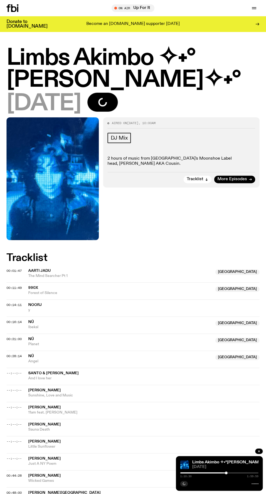
scroll to position [483, 0]
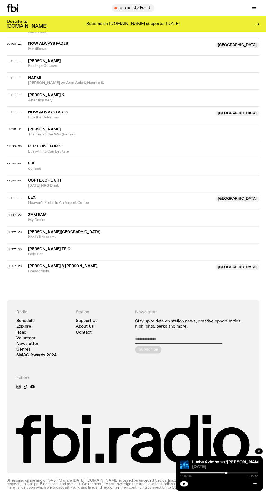
click at [184, 484] on icon "button" at bounding box center [184, 483] width 2 height 3
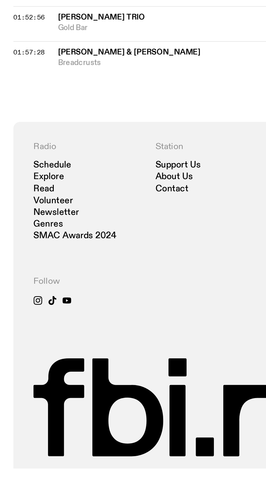
scroll to position [458, 0]
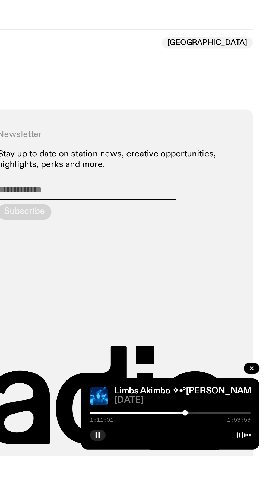
click at [221, 474] on div at bounding box center [187, 472] width 78 height 1
click at [218, 474] on div at bounding box center [182, 472] width 78 height 1
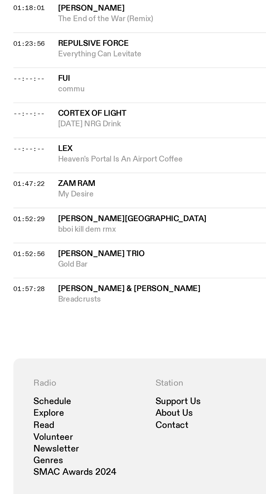
scroll to position [494, 0]
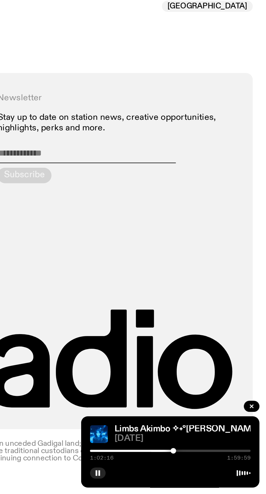
click at [213, 473] on div at bounding box center [181, 472] width 78 height 1
click at [208, 473] on div at bounding box center [174, 472] width 78 height 1
click at [201, 473] on div at bounding box center [169, 472] width 78 height 1
click at [195, 473] on div at bounding box center [162, 472] width 78 height 1
click at [189, 473] on div at bounding box center [156, 472] width 78 height 1
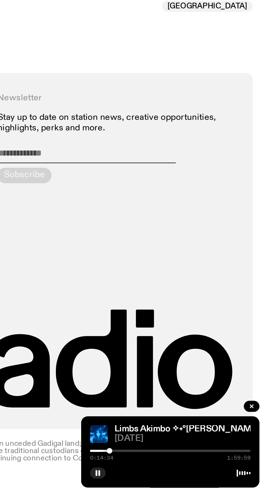
click at [216, 473] on div at bounding box center [219, 472] width 78 height 1
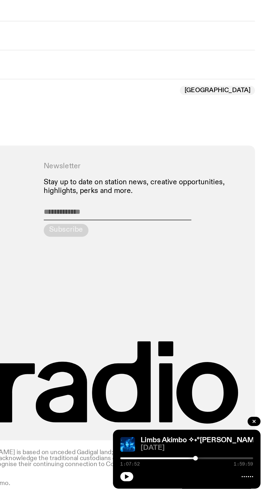
click at [184, 484] on icon "button" at bounding box center [184, 483] width 2 height 3
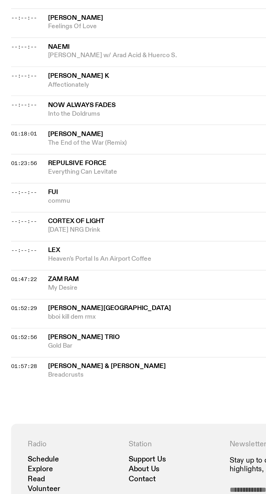
scroll to position [397, 0]
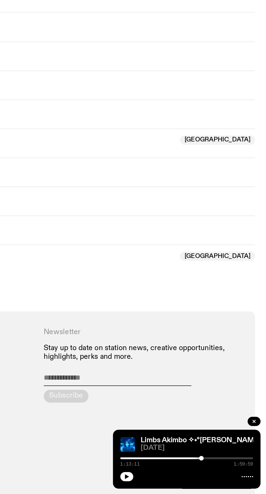
click at [184, 484] on icon "button" at bounding box center [184, 483] width 2 height 3
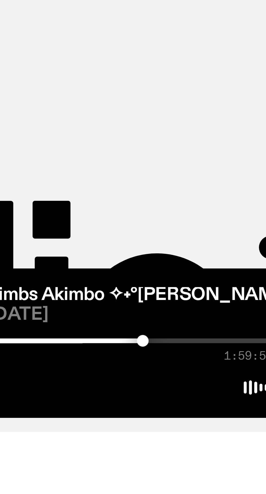
scroll to position [458, 0]
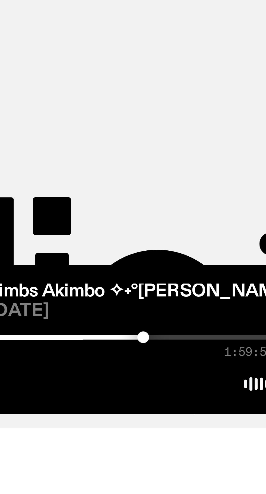
click at [230, 474] on div at bounding box center [219, 472] width 78 height 1
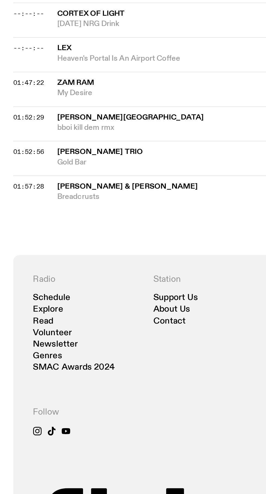
scroll to position [494, 0]
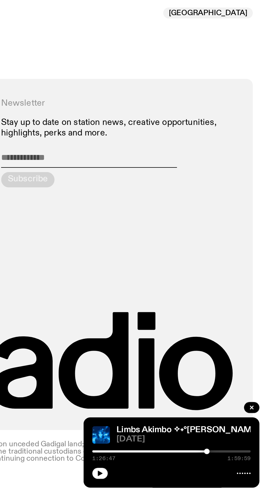
click at [185, 486] on button "button" at bounding box center [184, 483] width 8 height 5
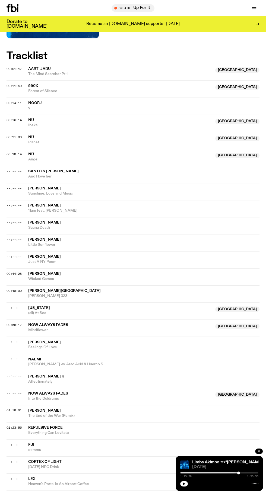
scroll to position [0, 0]
